Goal: Transaction & Acquisition: Purchase product/service

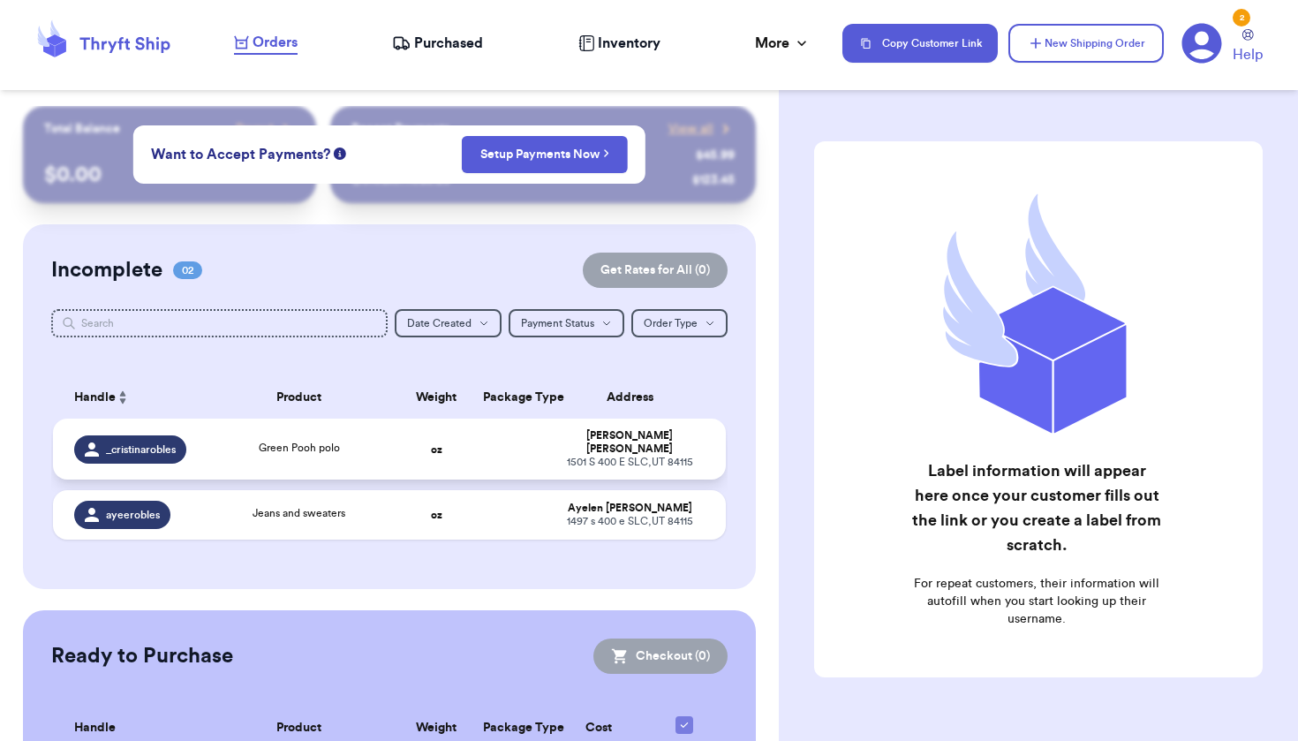
click at [472, 465] on td at bounding box center [508, 448] width 72 height 61
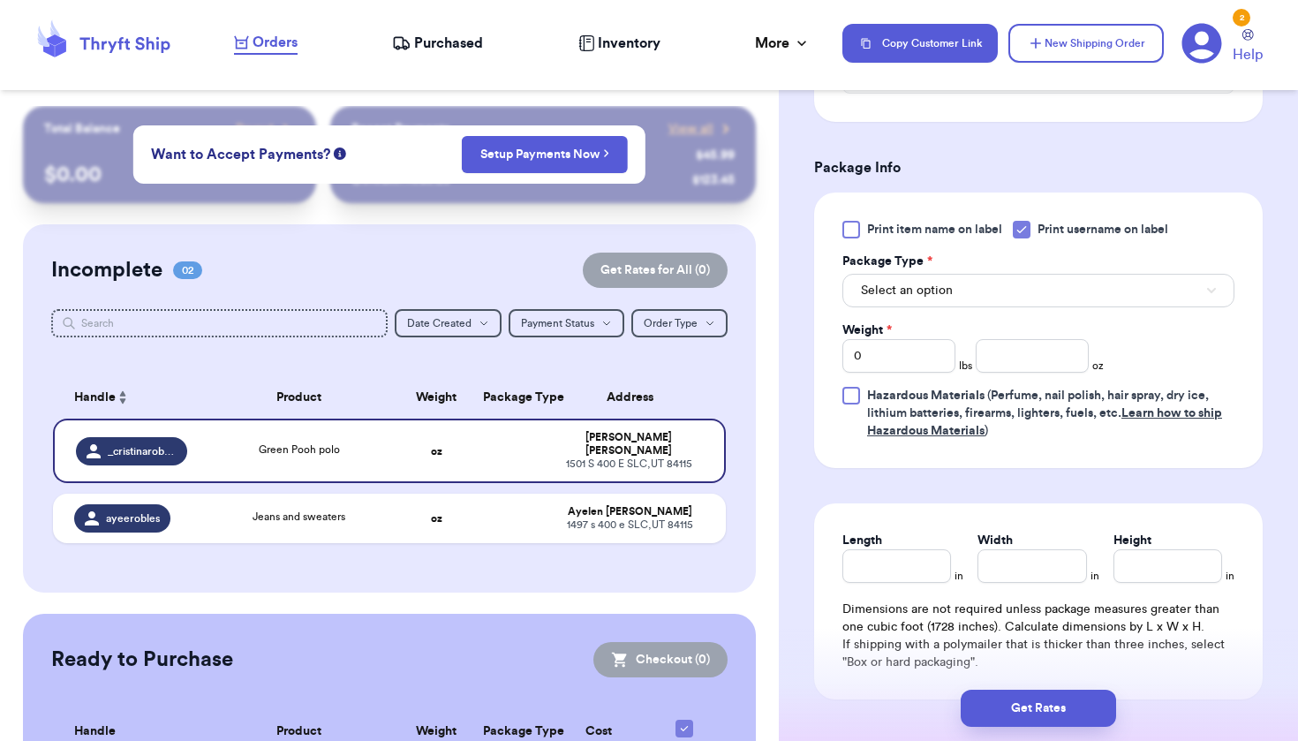
scroll to position [723, 0]
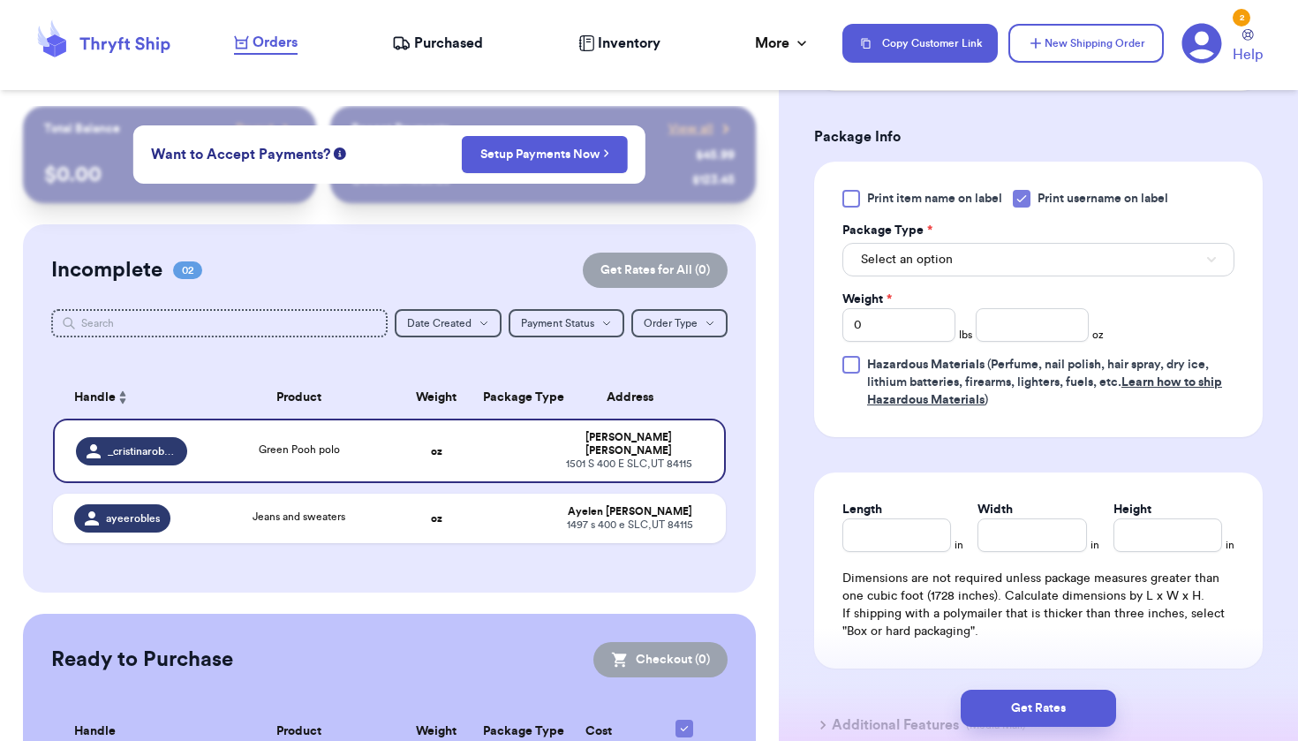
click at [974, 259] on button "Select an option" at bounding box center [1038, 260] width 392 height 34
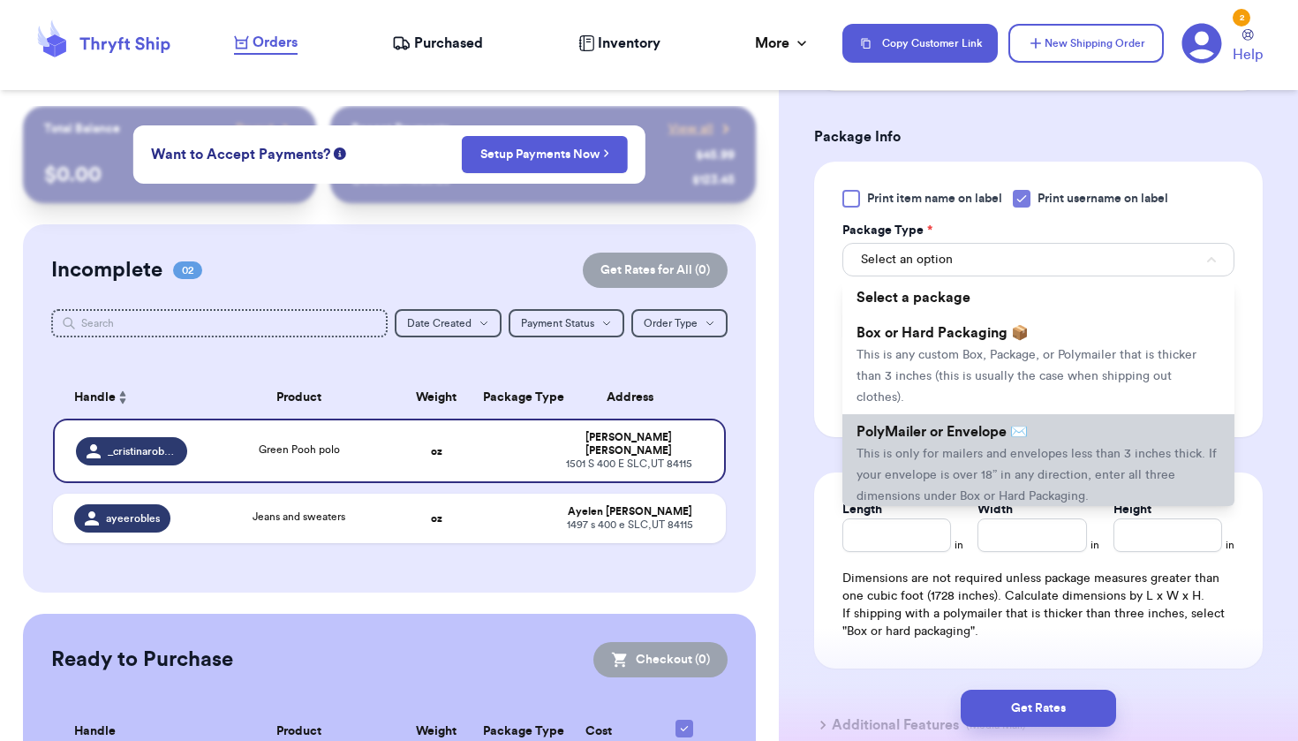
click at [951, 449] on li "PolyMailer or Envelope ✉️ This is only for mailers and envelopes less than 3 in…" at bounding box center [1038, 463] width 392 height 99
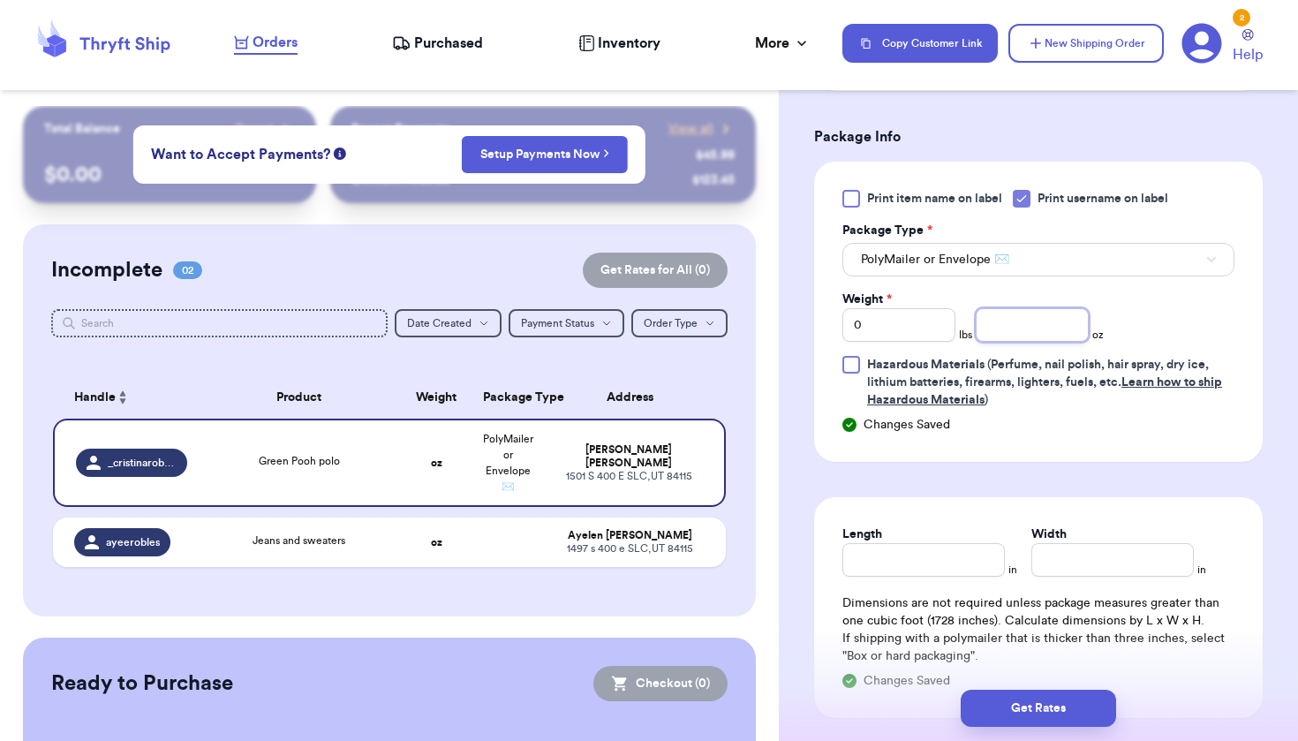
click at [1013, 327] on input "number" at bounding box center [1031, 325] width 113 height 34
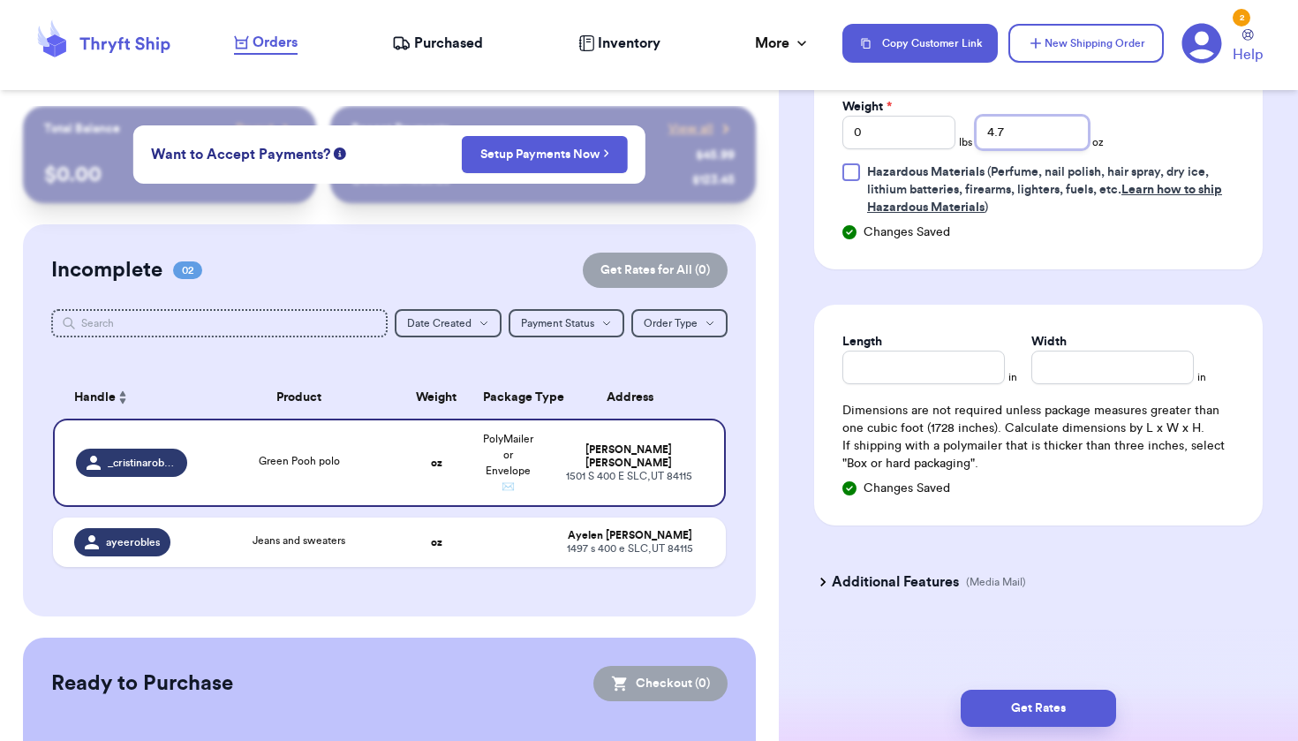
scroll to position [919, 0]
type input "4.7"
click at [989, 378] on input "Length" at bounding box center [923, 367] width 162 height 34
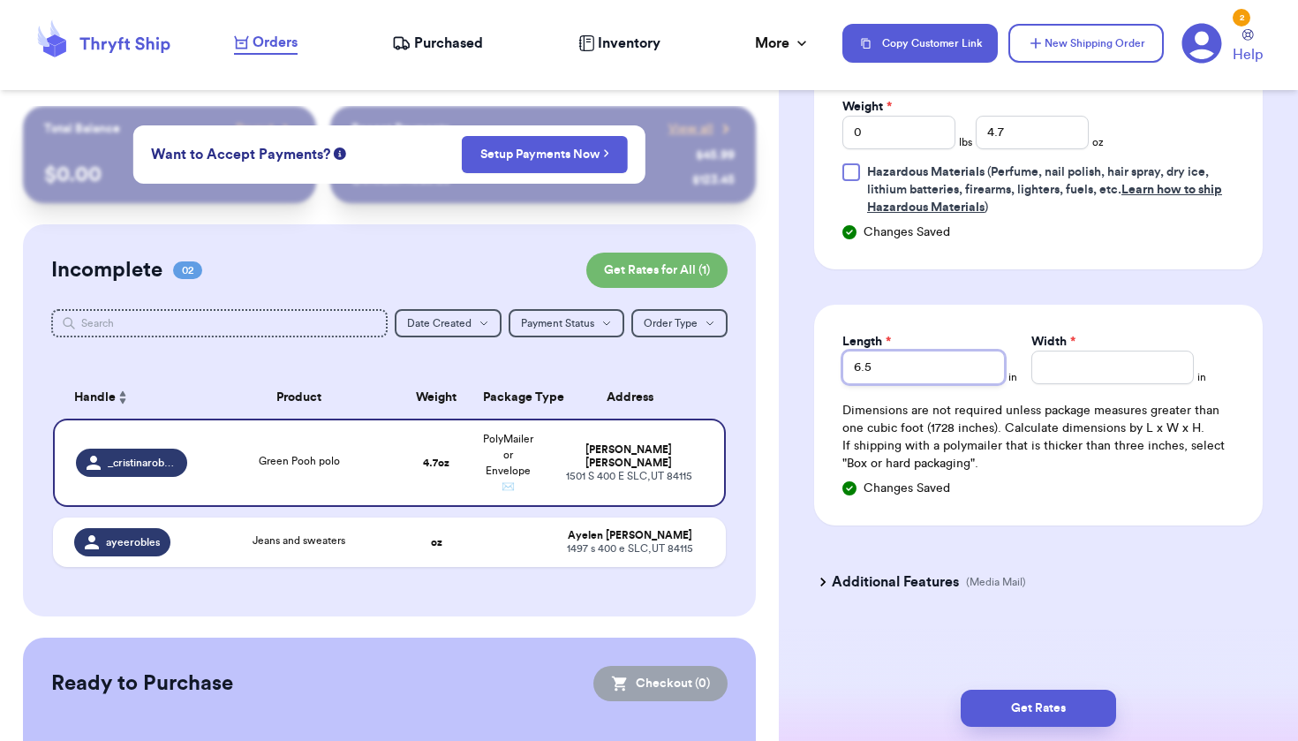
type input "6.5"
type input "5"
click at [1045, 699] on button "Get Rates" at bounding box center [1037, 707] width 155 height 37
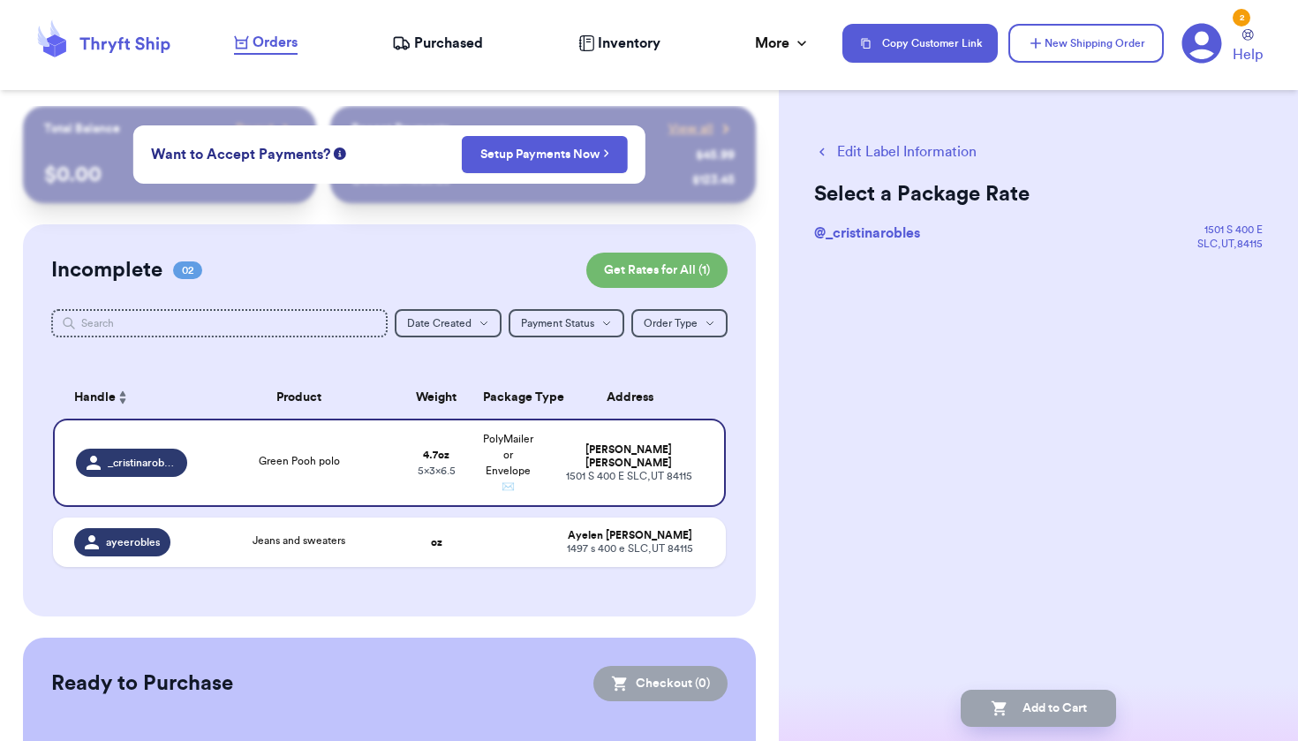
scroll to position [0, 0]
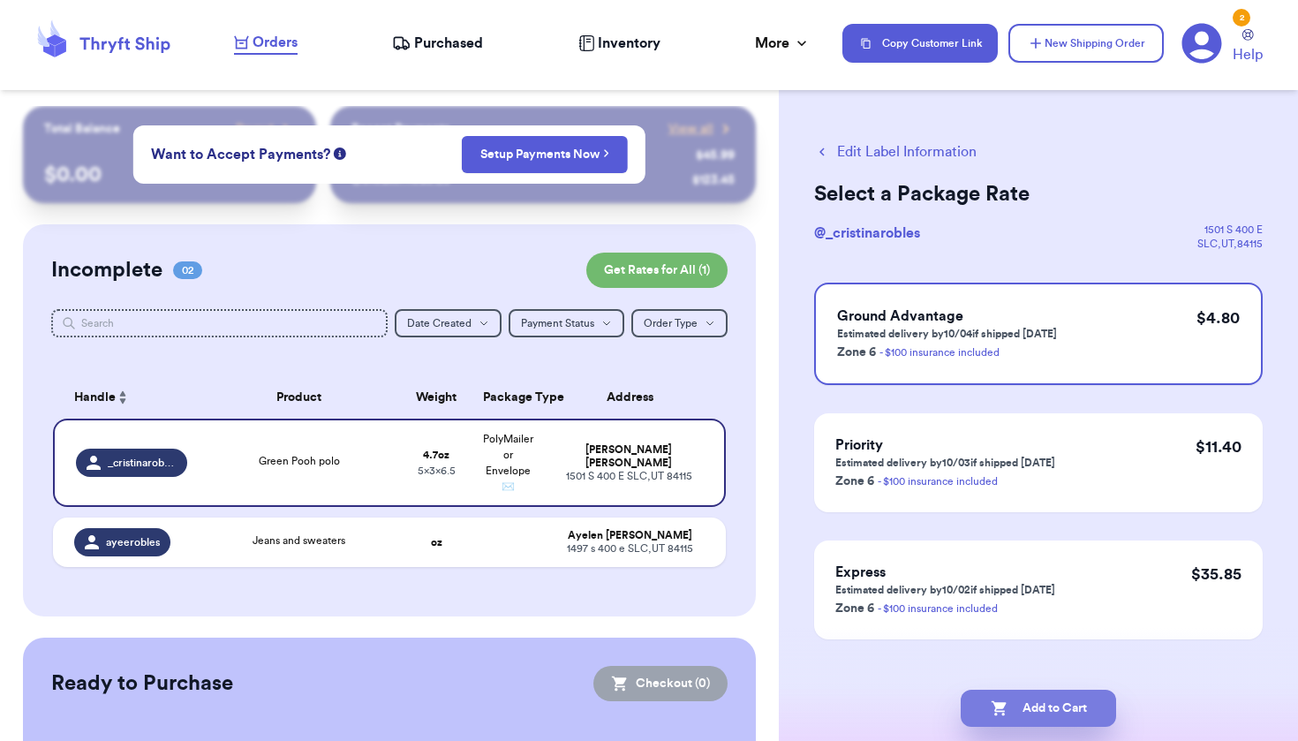
click at [1045, 699] on button "Add to Cart" at bounding box center [1037, 707] width 155 height 37
checkbox input "true"
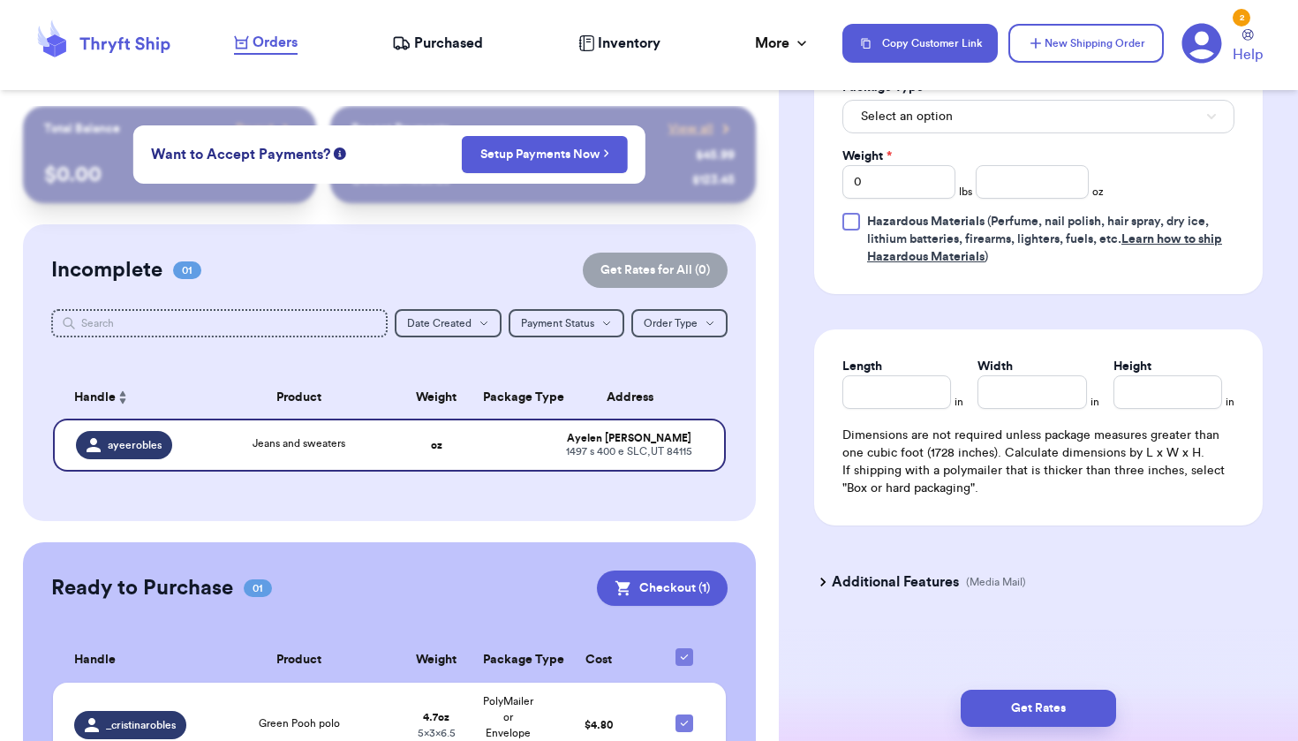
scroll to position [869, 0]
click at [940, 122] on span "Select an option" at bounding box center [907, 117] width 92 height 18
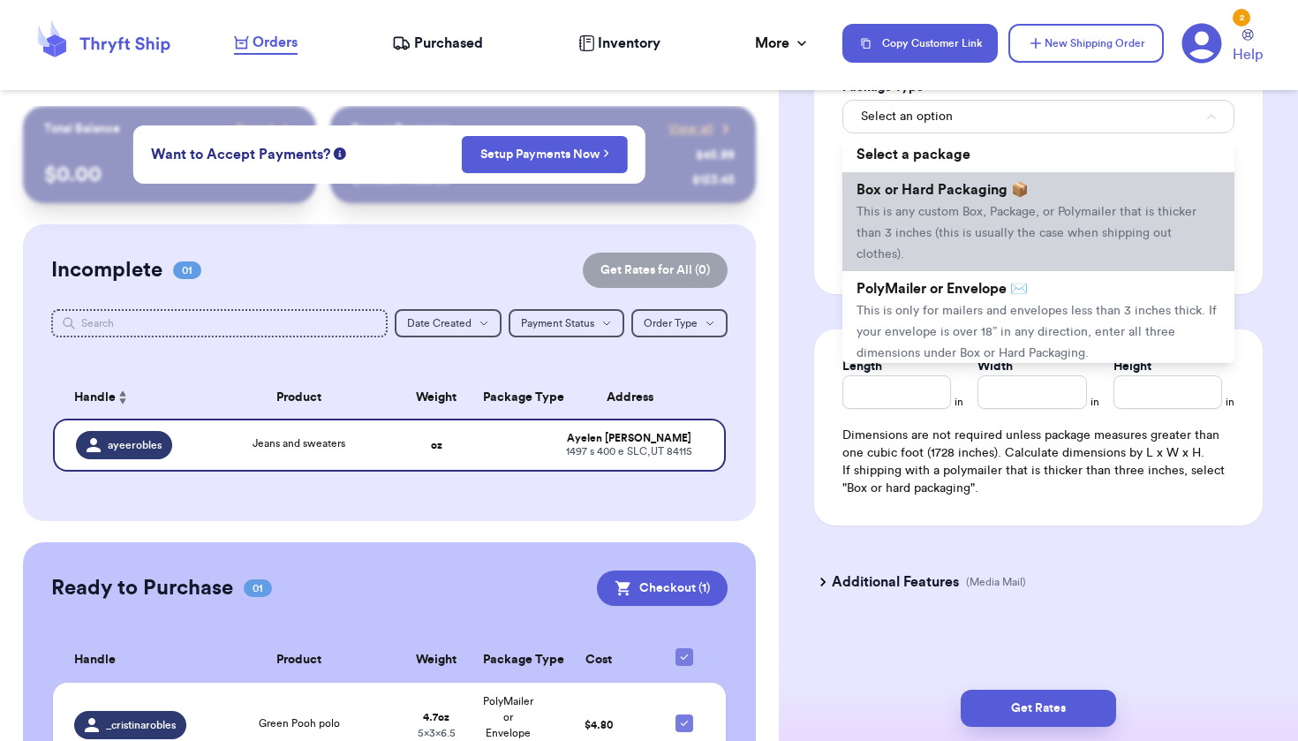
click at [967, 241] on span "This is any custom Box, Package, or Polymailer that is thicker than 3 inches (t…" at bounding box center [1026, 233] width 340 height 55
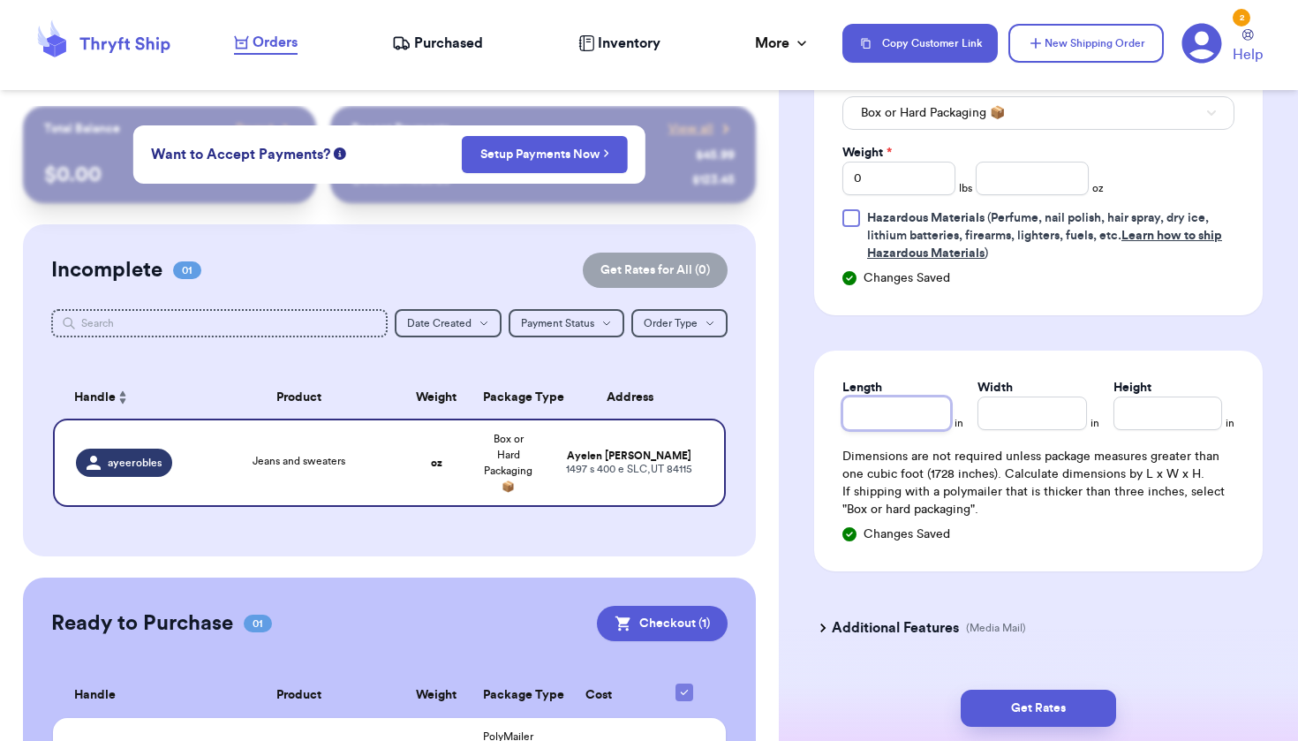
click at [931, 420] on input "Length" at bounding box center [896, 413] width 109 height 34
type input "1"
type input "12"
type input "1"
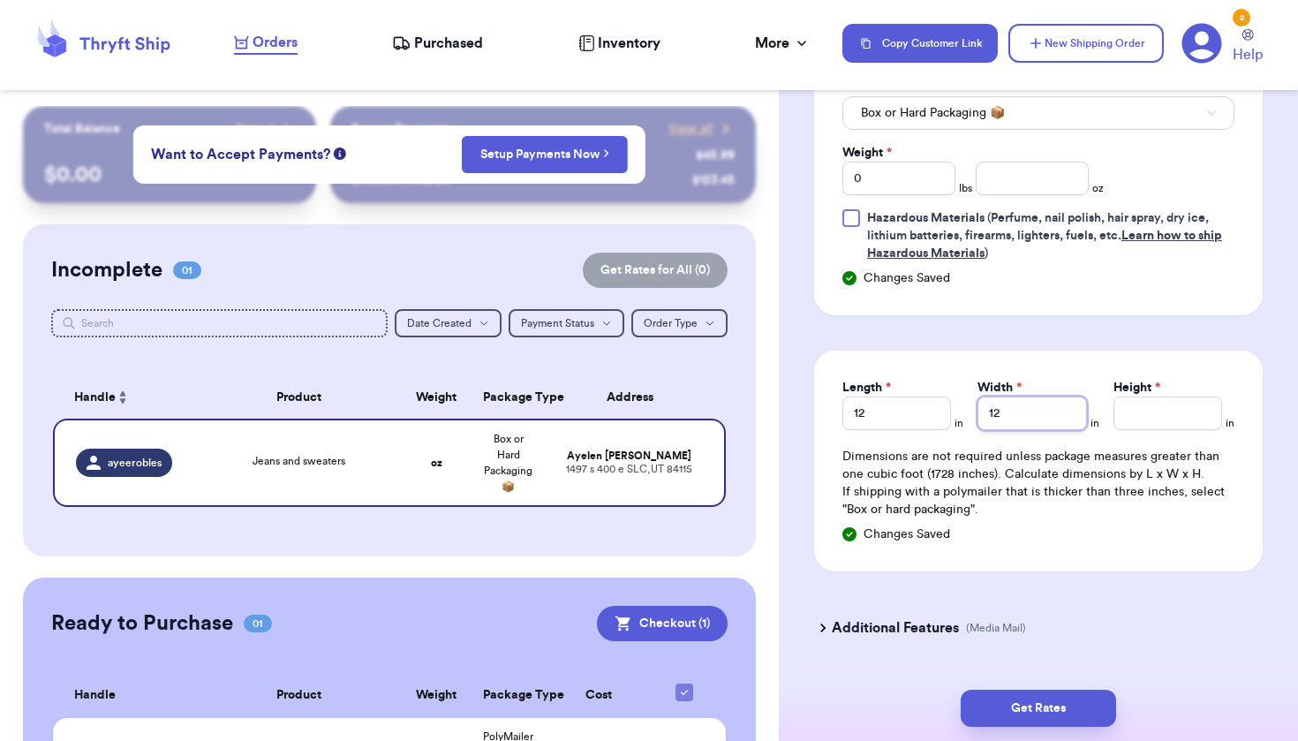
type input "12"
type input "1"
type input "12"
type input "12.5"
click at [1062, 716] on button "Get Rates" at bounding box center [1037, 707] width 155 height 37
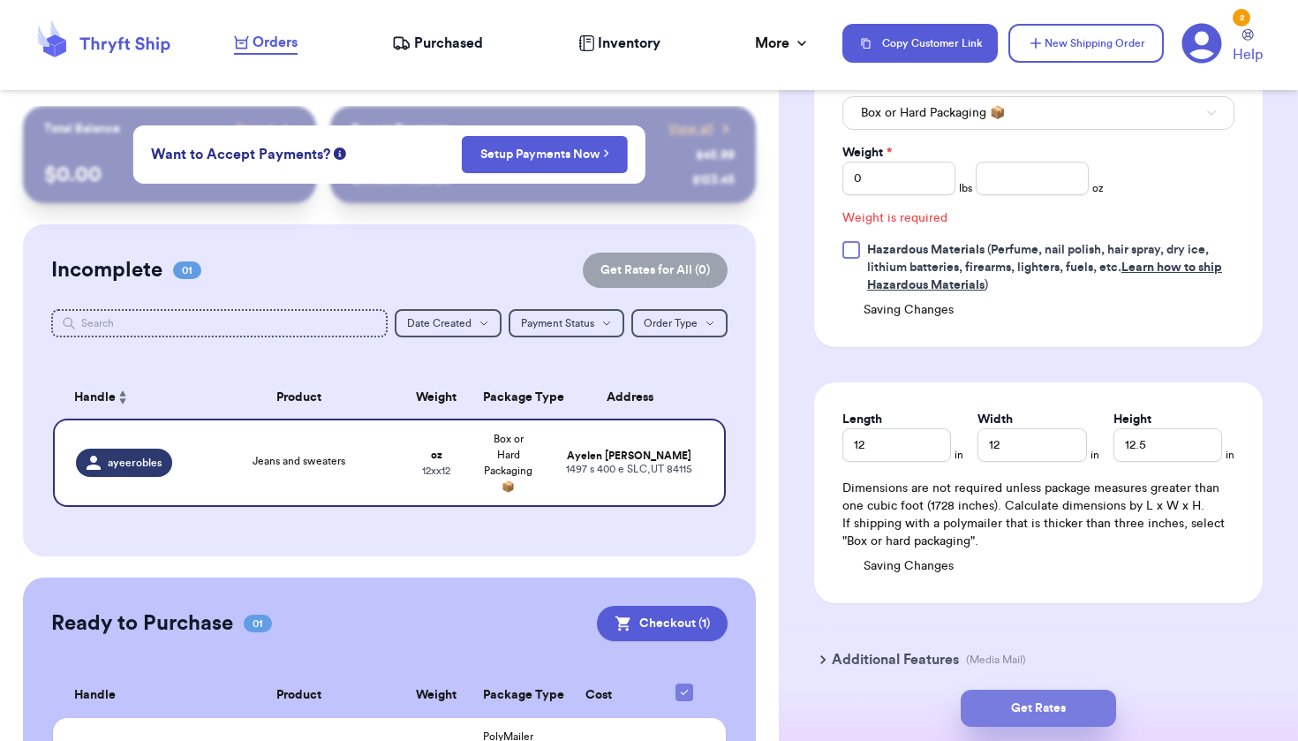
scroll to position [681, 0]
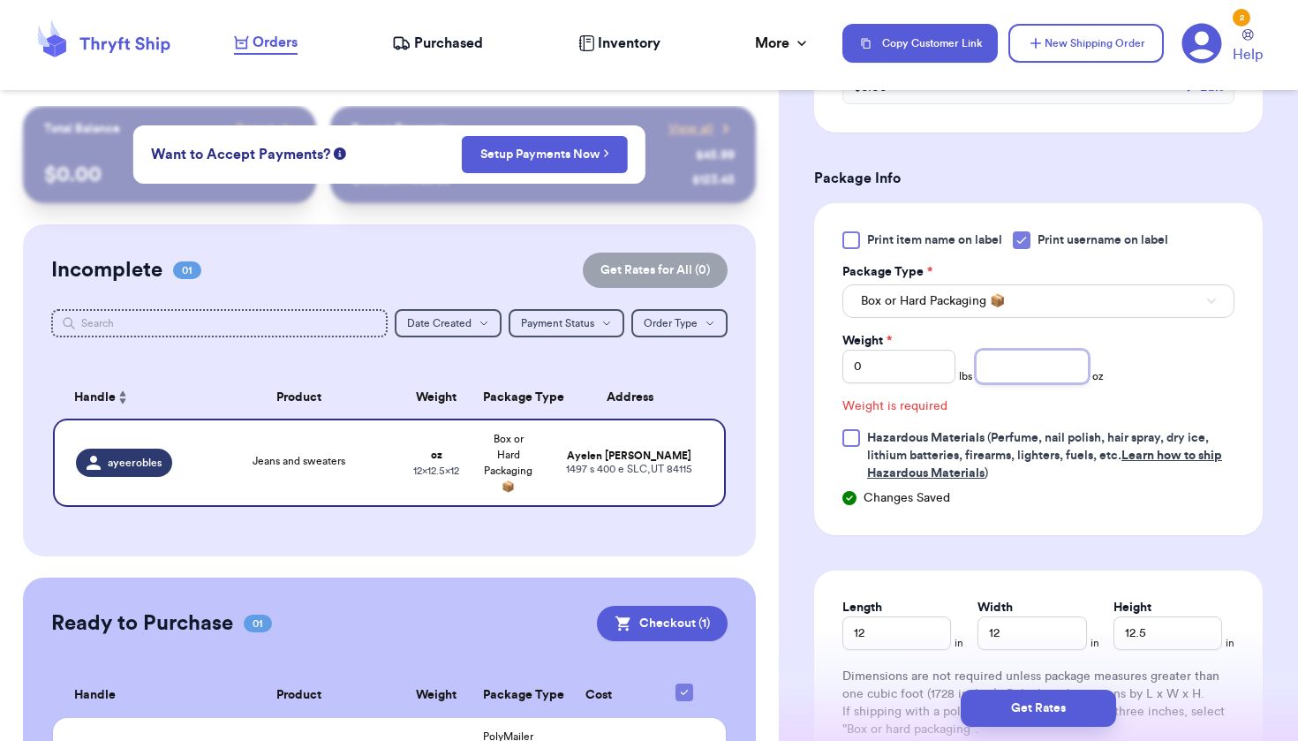
click at [996, 367] on input "number" at bounding box center [1031, 367] width 113 height 34
click at [907, 380] on input "0" at bounding box center [898, 367] width 113 height 34
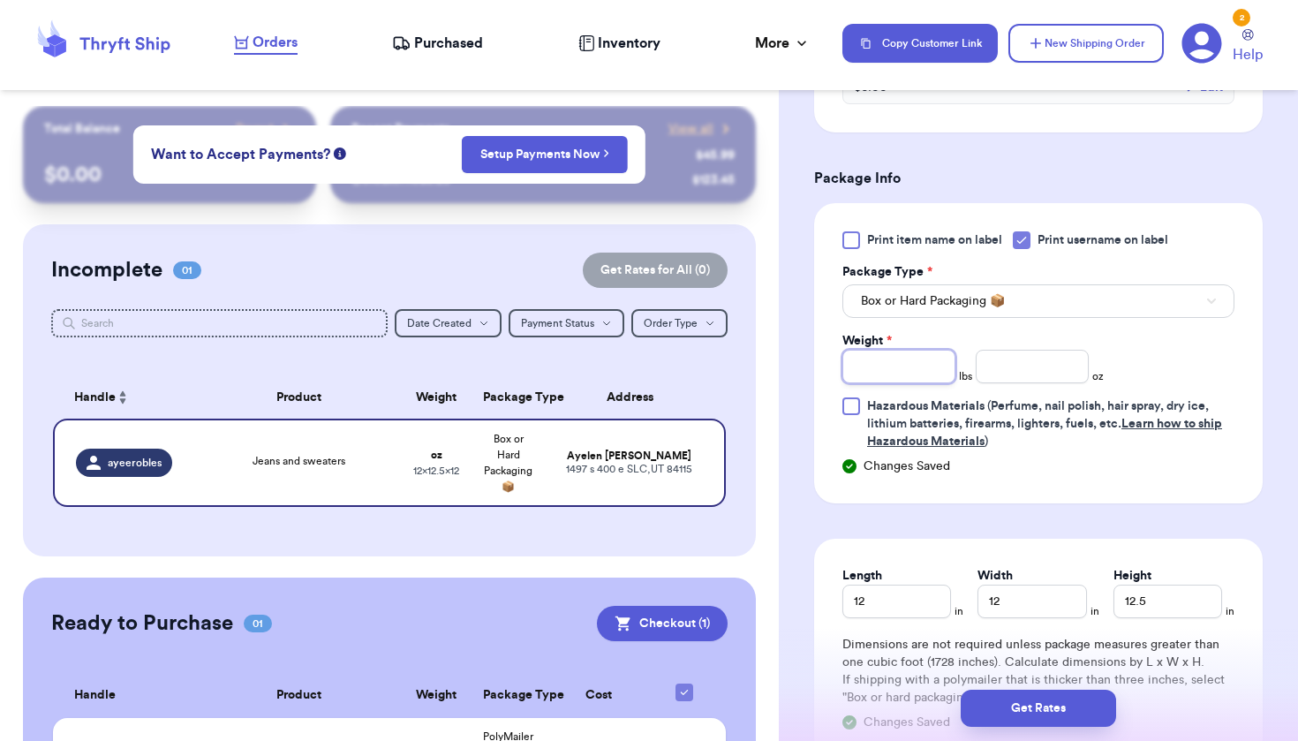
type input "6"
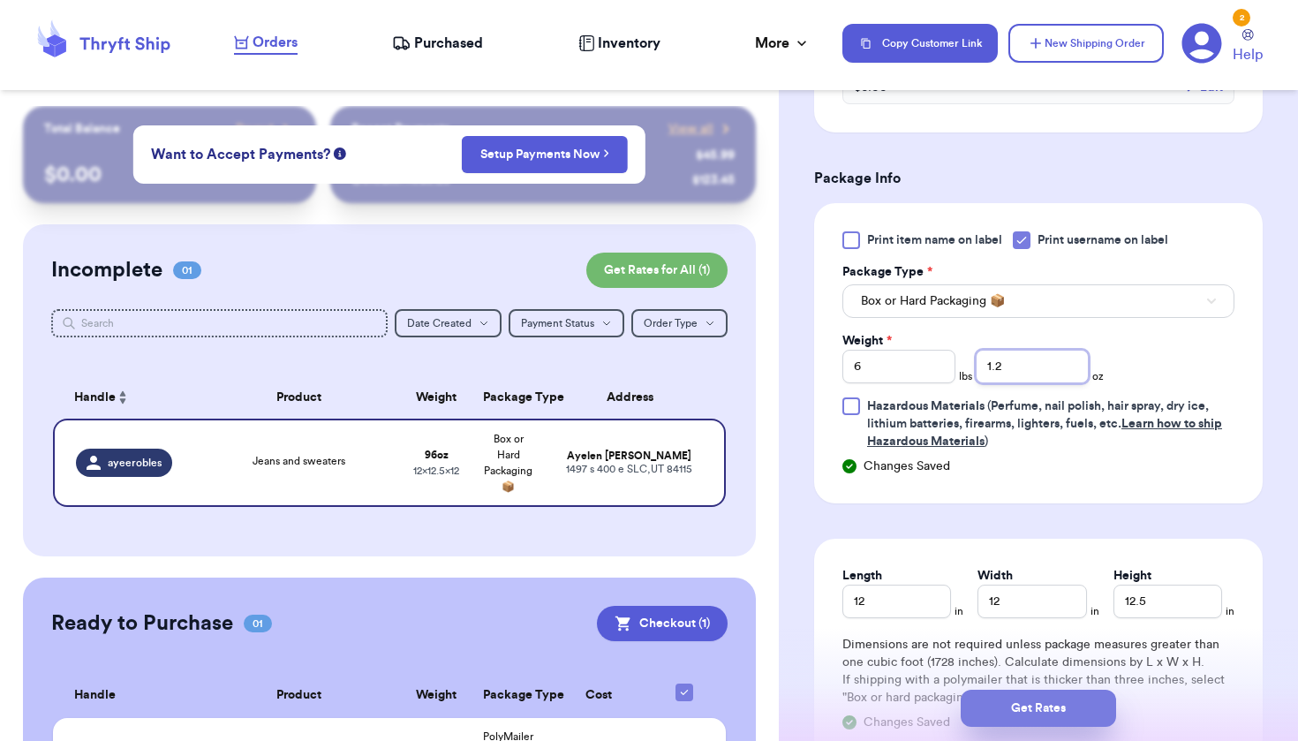
type input "1.2"
click at [1045, 713] on button "Get Rates" at bounding box center [1037, 707] width 155 height 37
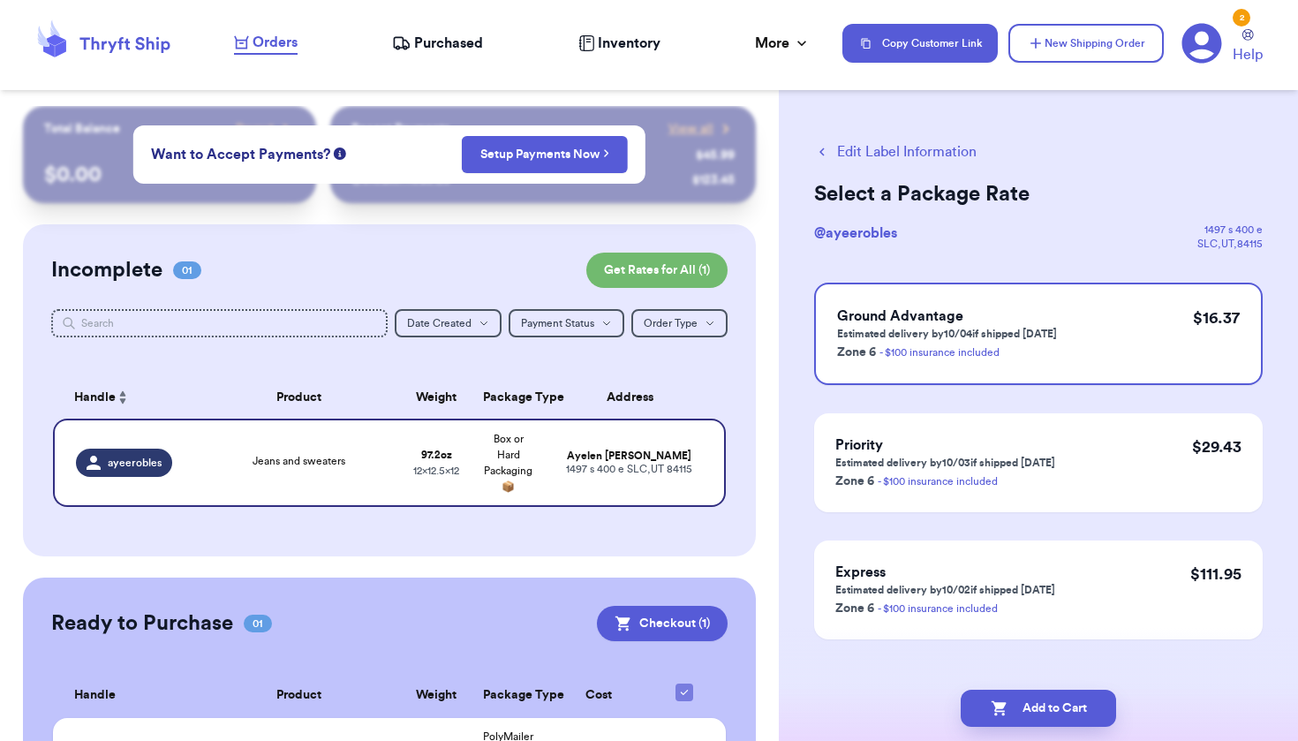
click at [1045, 713] on button "Add to Cart" at bounding box center [1037, 707] width 155 height 37
checkbox input "true"
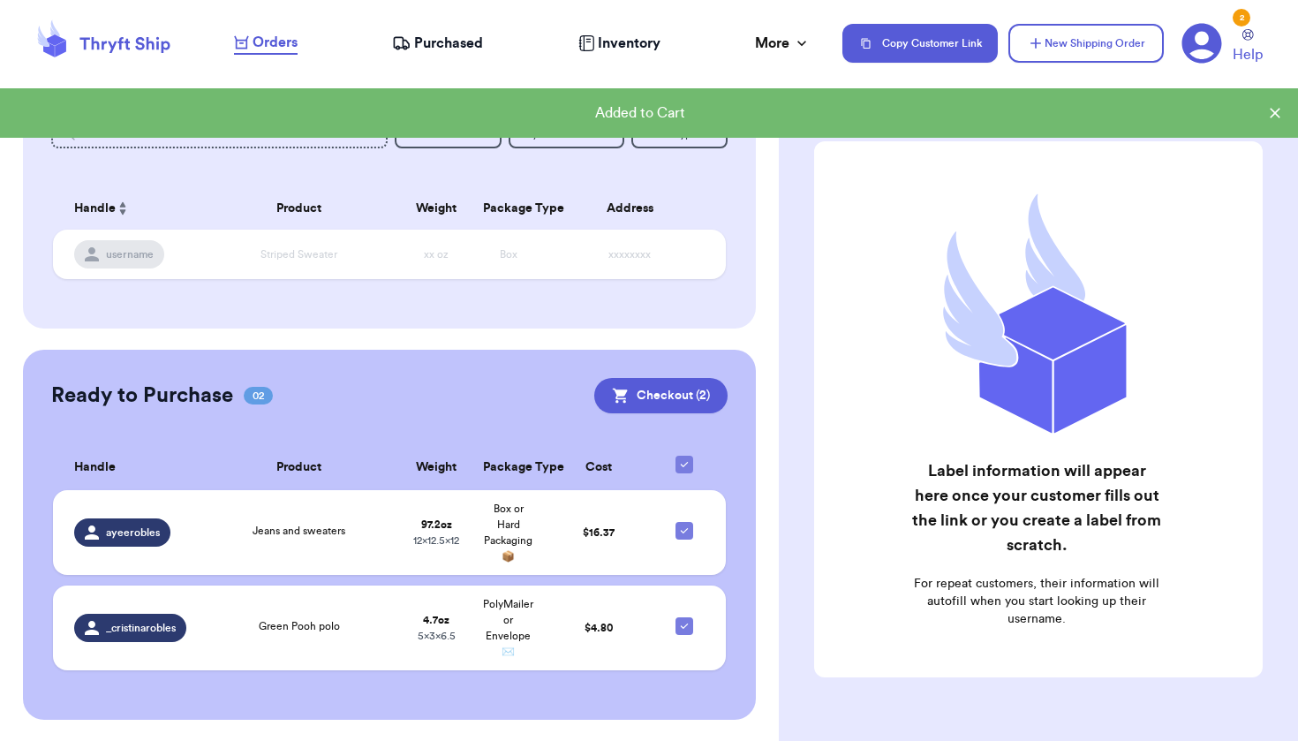
scroll to position [188, 0]
click at [677, 538] on icon at bounding box center [684, 531] width 14 height 14
click at [683, 523] on input "checkbox" at bounding box center [683, 522] width 1 height 1
checkbox input "false"
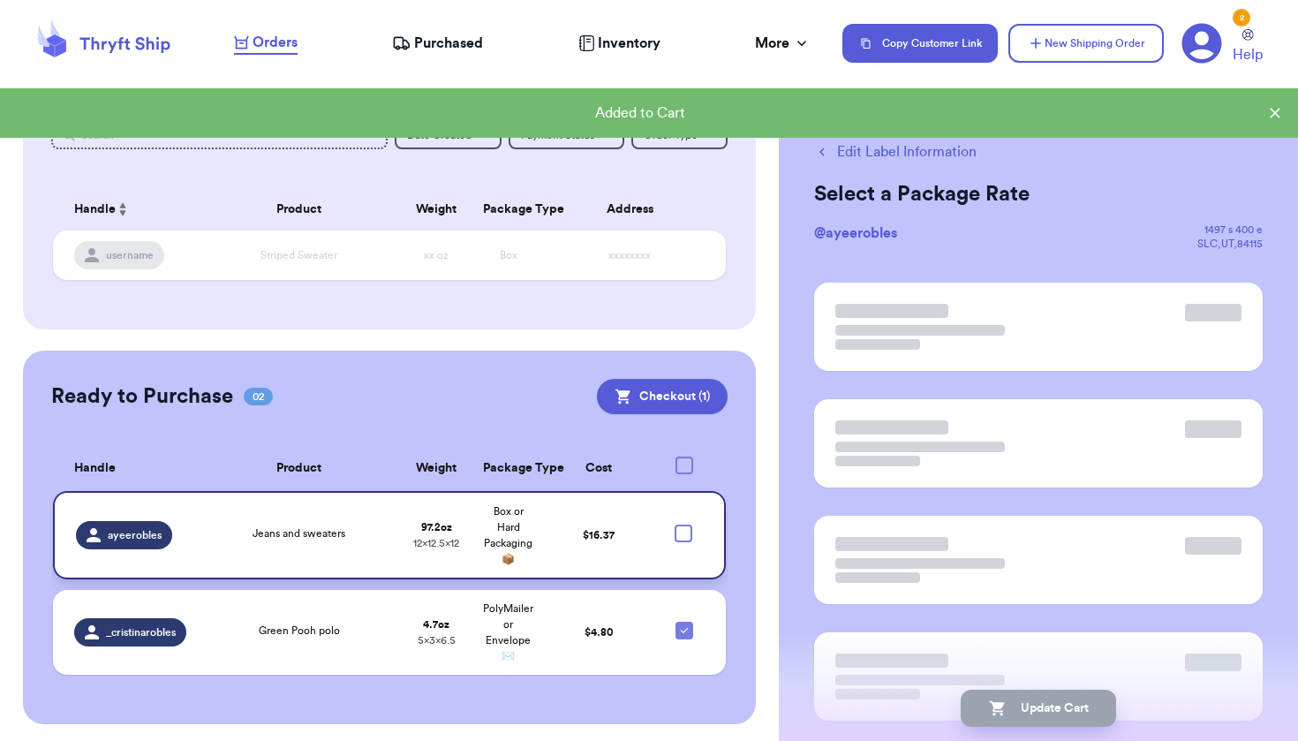
checkbox input "false"
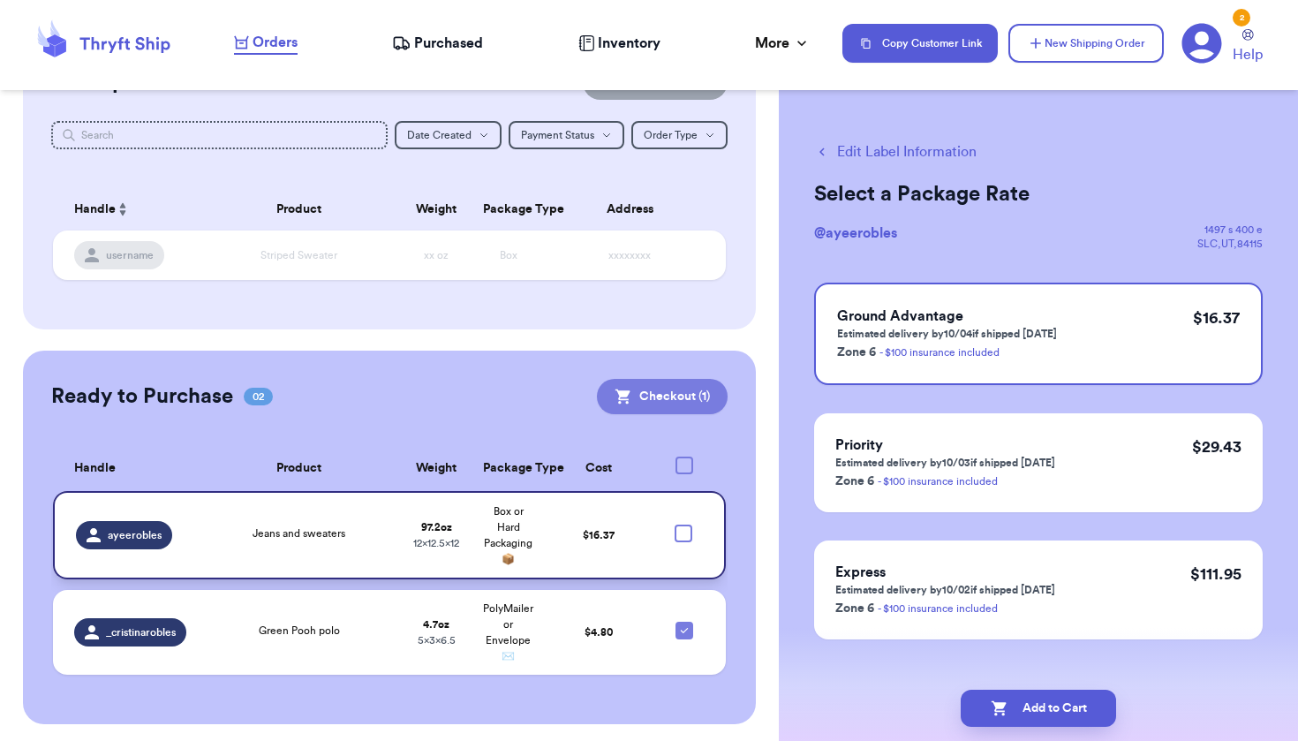
click at [648, 403] on button "Checkout ( 1 )" at bounding box center [662, 396] width 131 height 35
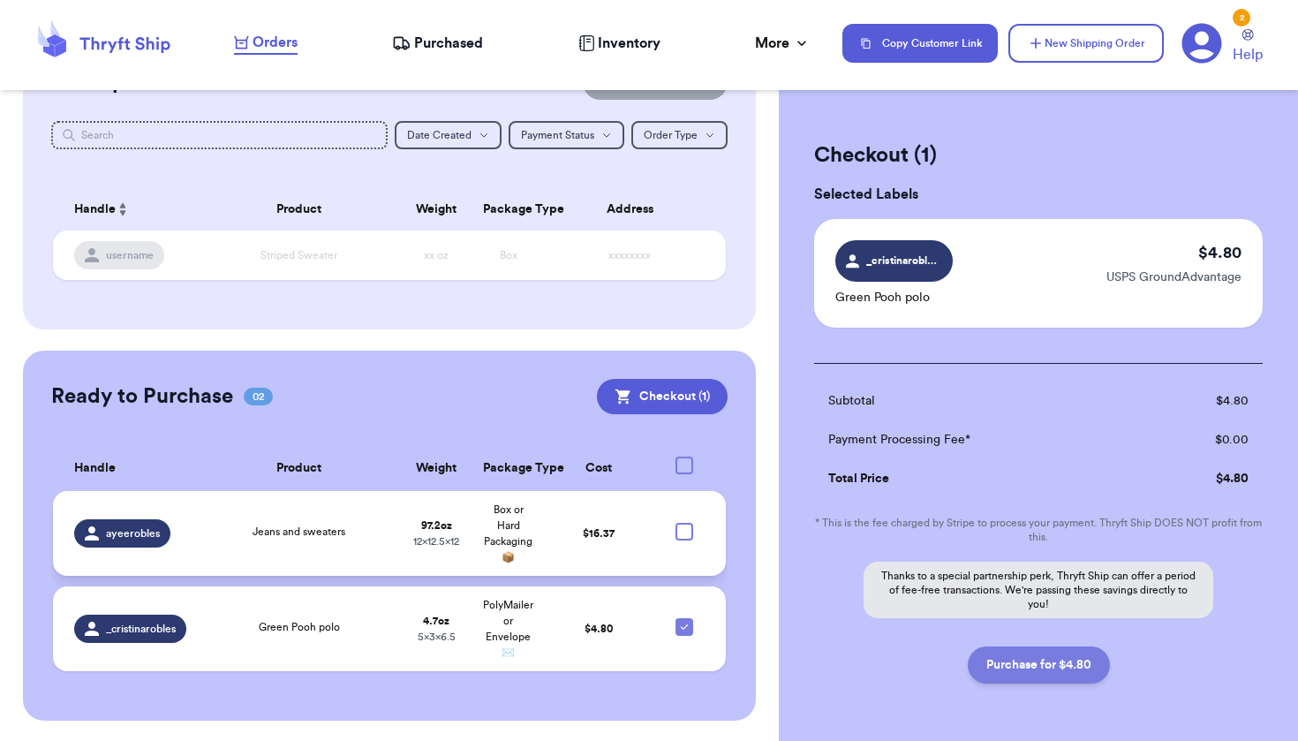
click at [1029, 671] on button "Purchase for $4.80" at bounding box center [1038, 664] width 142 height 37
checkbox input "false"
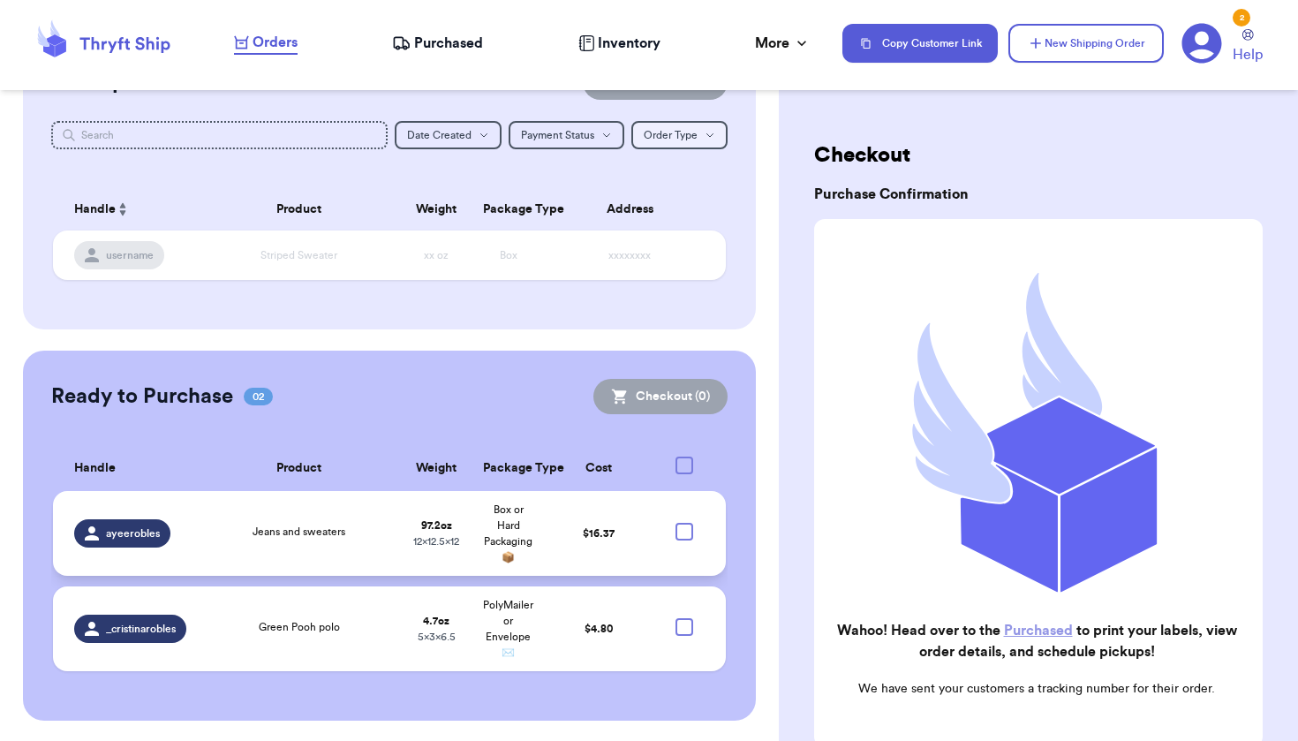
scroll to position [93, 0]
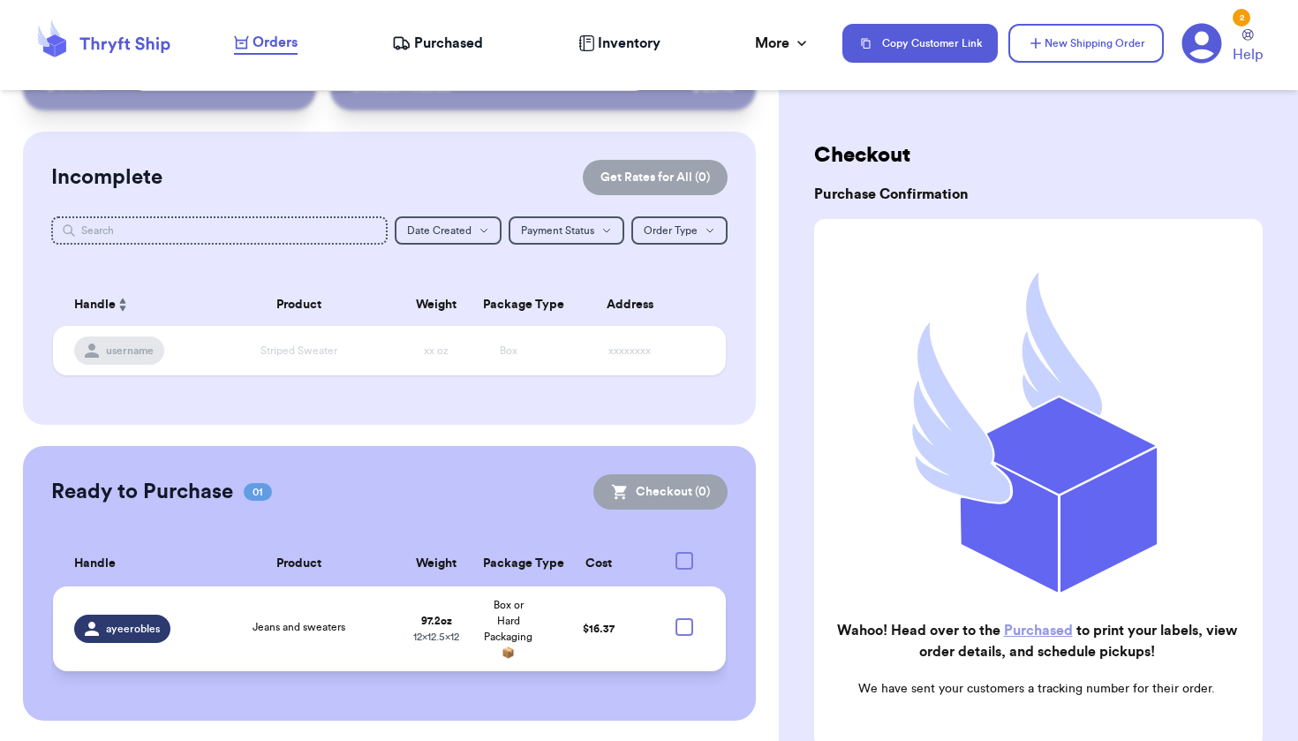
click at [448, 45] on span "Purchased" at bounding box center [448, 43] width 69 height 21
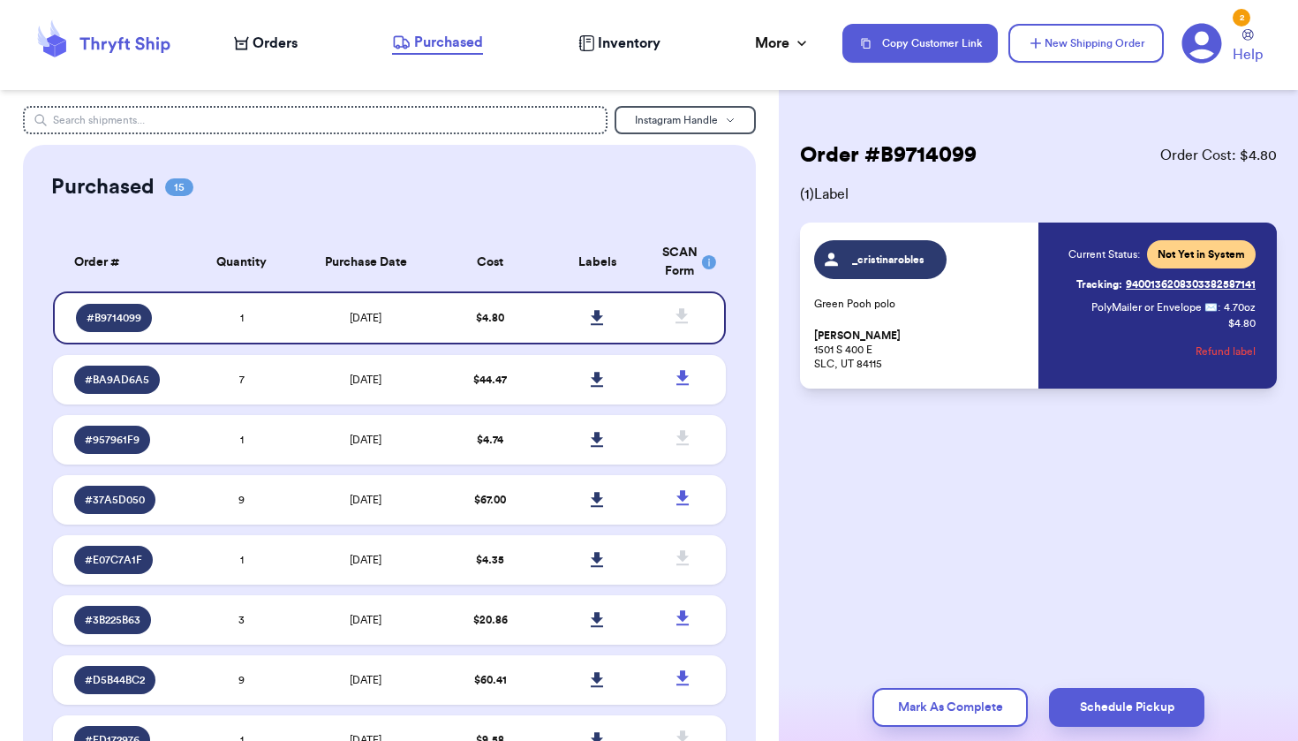
click at [591, 326] on icon at bounding box center [597, 318] width 13 height 16
click at [253, 38] on span "Orders" at bounding box center [274, 43] width 45 height 21
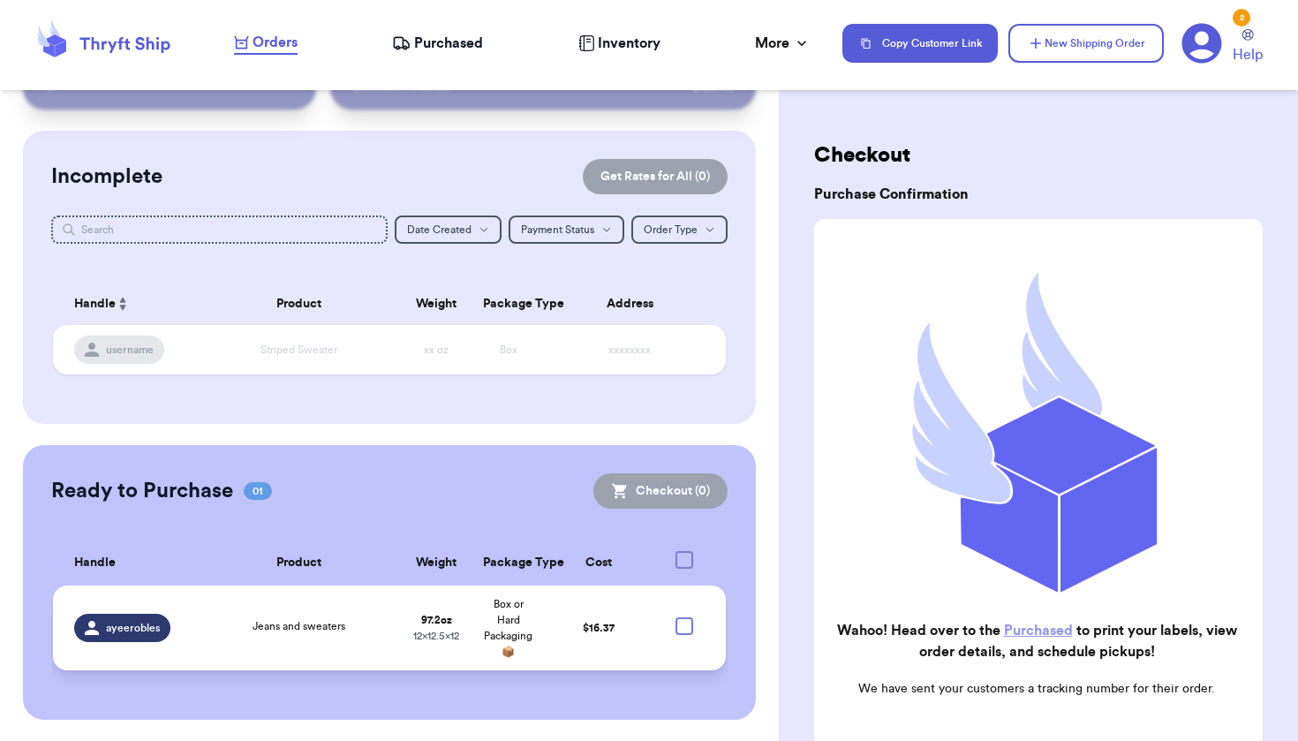
scroll to position [93, 0]
click at [675, 636] on div at bounding box center [684, 627] width 18 height 18
click at [683, 618] on input "checkbox" at bounding box center [683, 617] width 1 height 1
checkbox input "true"
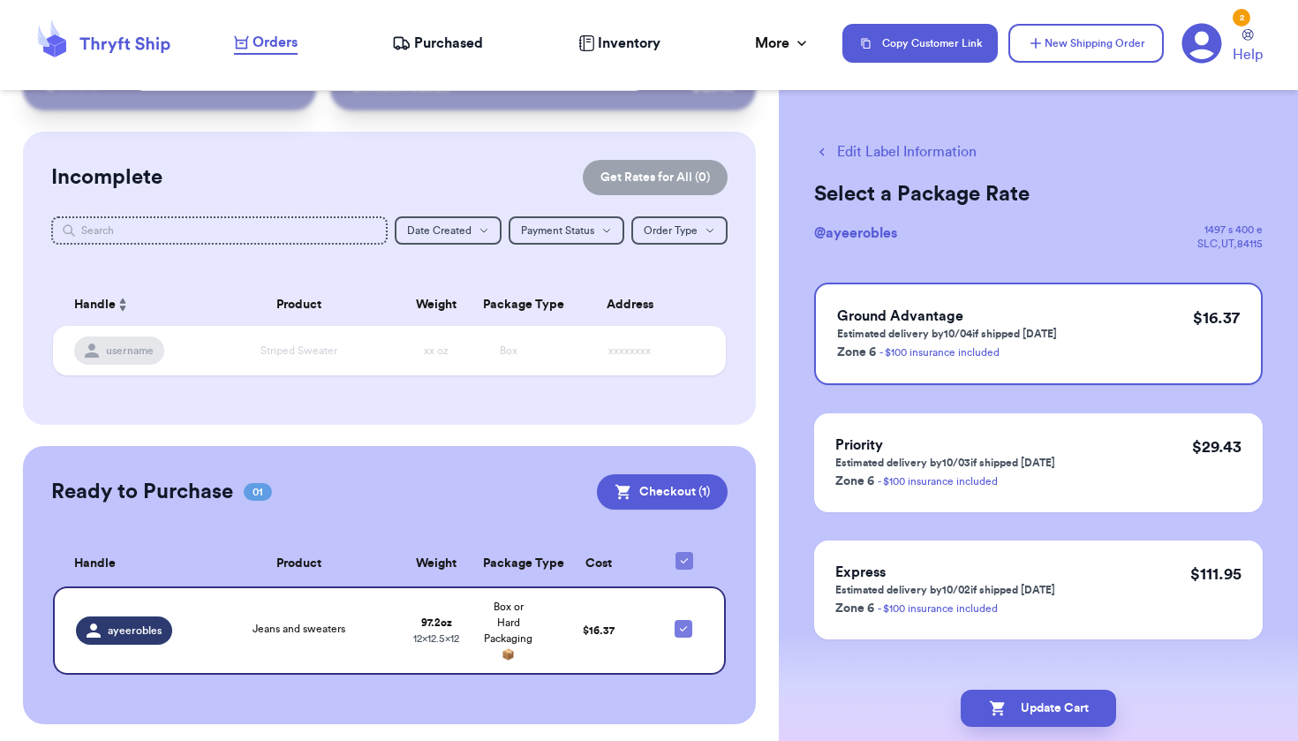
click at [649, 461] on div "Ready to Purchase 01 Checkout ( 1 ) Checkout ( 1 ) Handle Product Weight Packag…" at bounding box center [389, 585] width 732 height 278
click at [647, 492] on button "Checkout ( 1 )" at bounding box center [662, 491] width 131 height 35
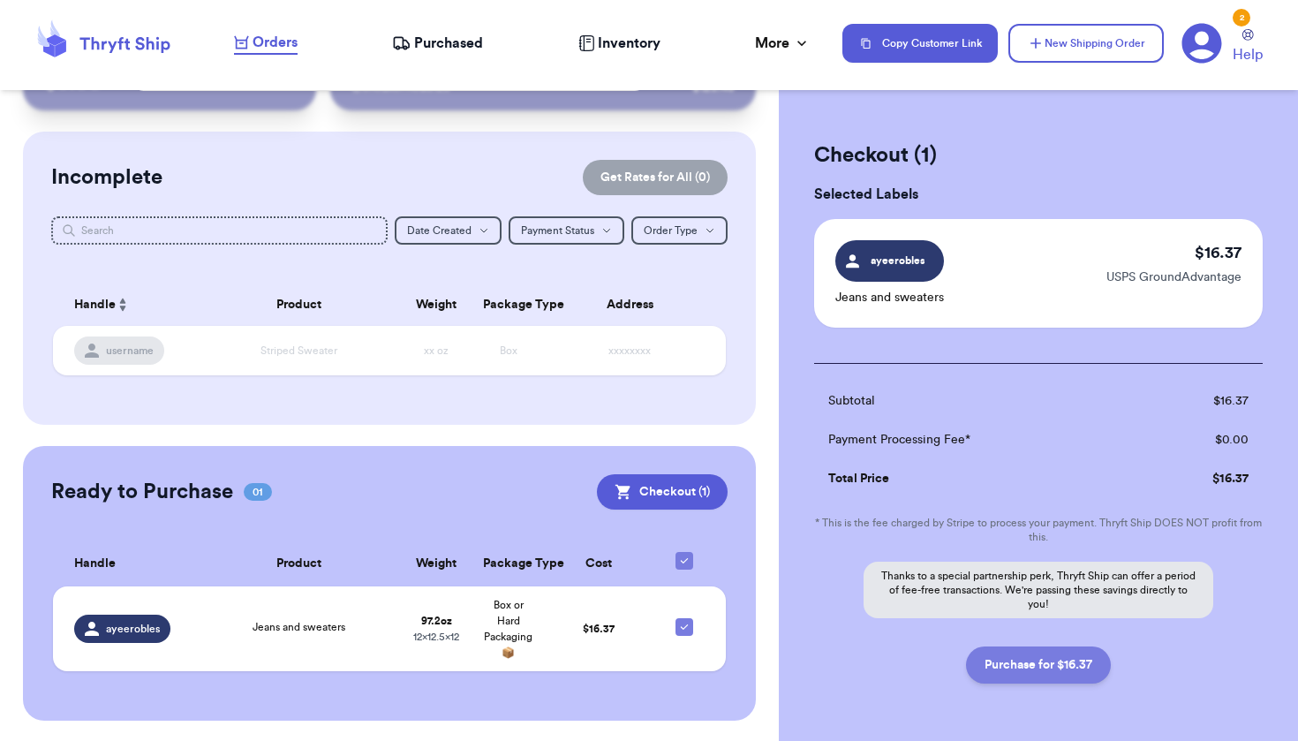
click at [992, 662] on button "Purchase for $16.37" at bounding box center [1038, 664] width 145 height 37
checkbox input "false"
checkbox input "true"
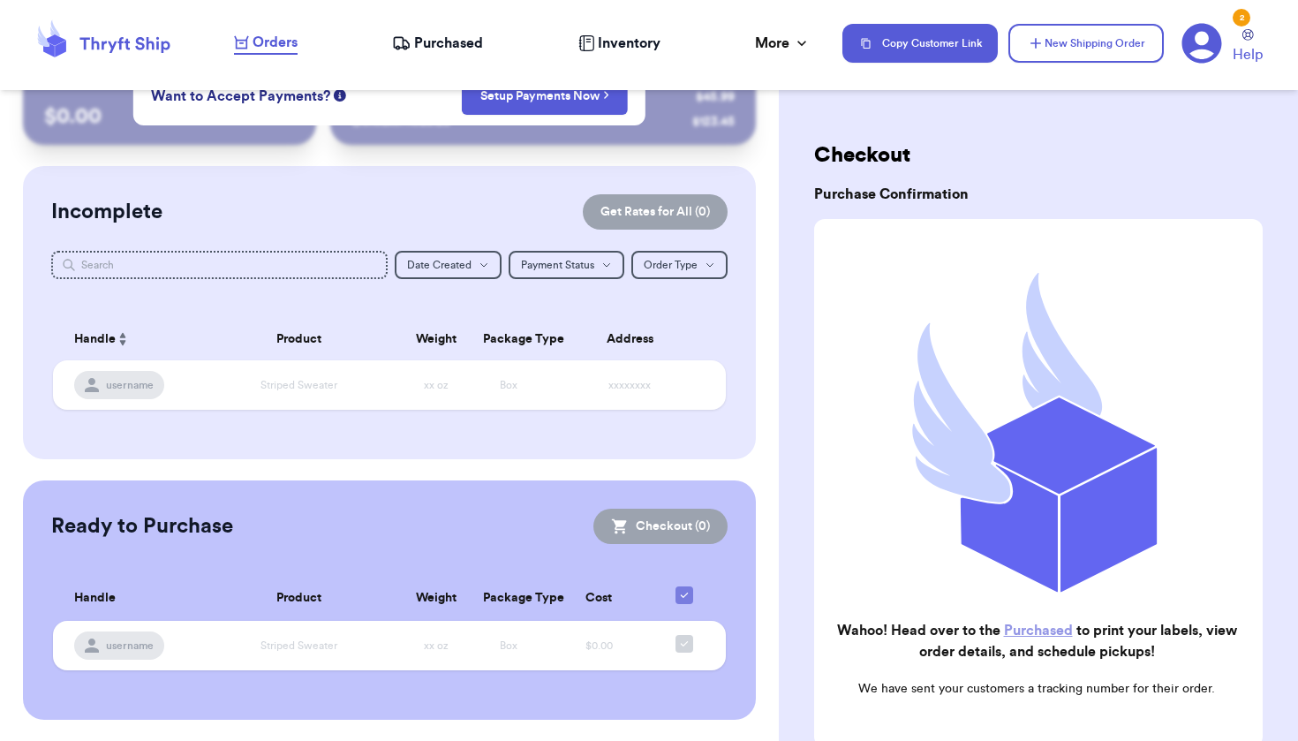
scroll to position [57, 0]
click at [476, 39] on span "Purchased" at bounding box center [448, 43] width 69 height 21
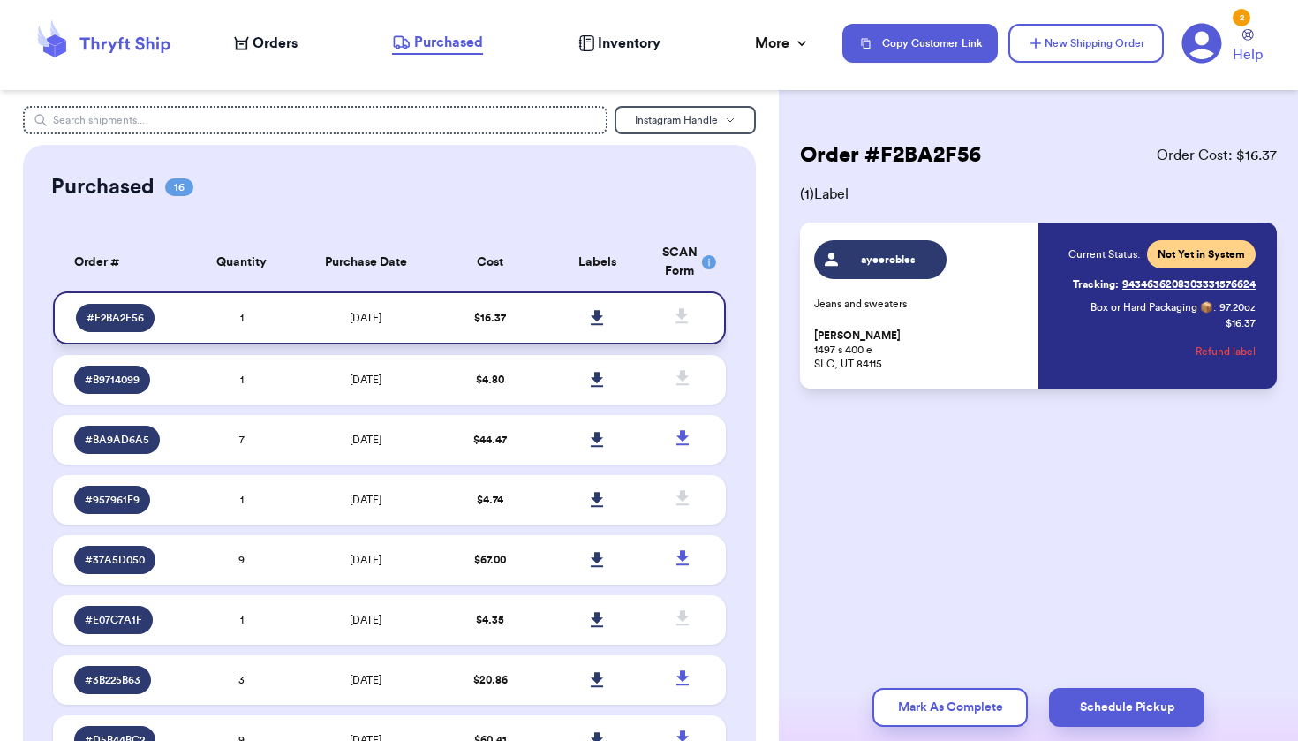
click at [591, 325] on icon at bounding box center [597, 317] width 12 height 15
